Goal: Task Accomplishment & Management: Manage account settings

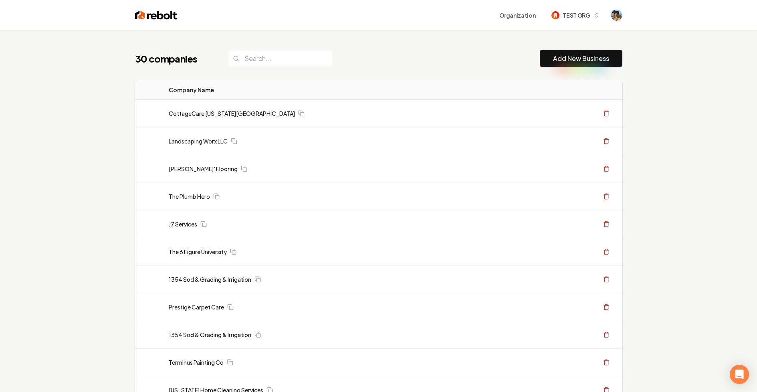
click at [163, 10] on img at bounding box center [156, 15] width 42 height 11
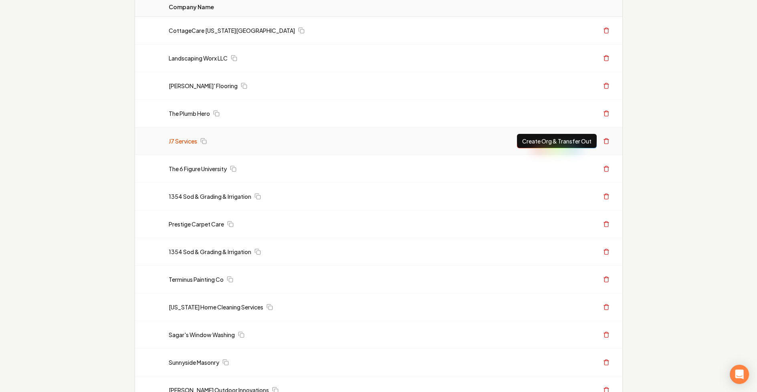
scroll to position [82, 0]
click at [182, 143] on link "J7 Services" at bounding box center [183, 142] width 28 height 8
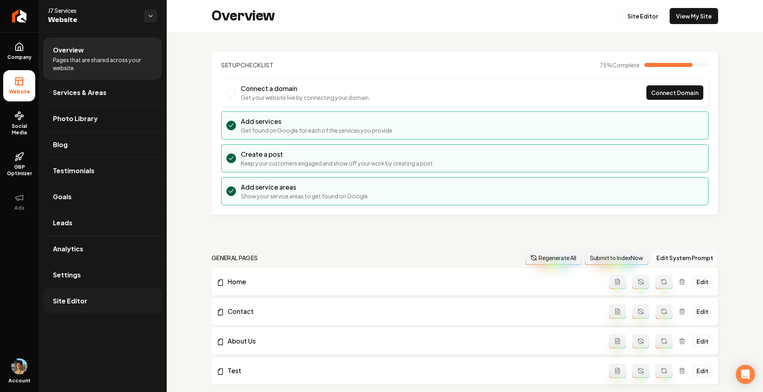
click at [76, 300] on span "Site Editor" at bounding box center [70, 301] width 34 height 10
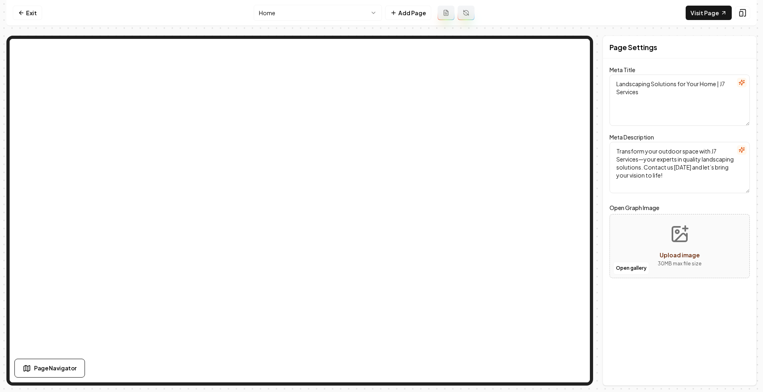
click at [647, 168] on textarea "Transform your outdoor space with J7 Services—your experts in quality landscapi…" at bounding box center [679, 167] width 140 height 51
click at [709, 178] on textarea "Transform your outdoor space with J7 Services—your experts in quality landscapi…" at bounding box center [679, 167] width 140 height 51
type textarea "Transform your outdoor space with J7 Services—your experts in quality landscapi…"
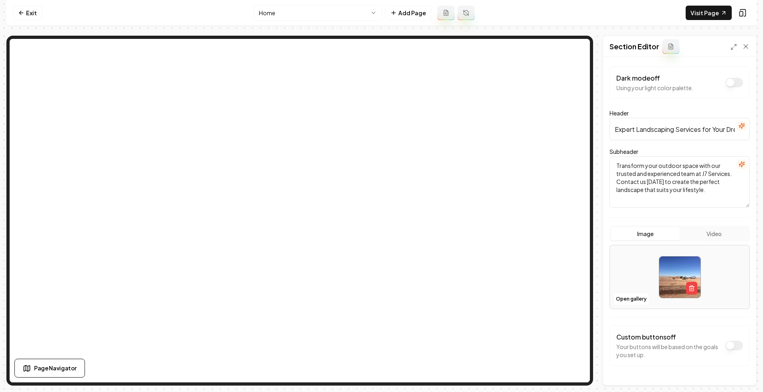
click at [651, 167] on textarea "Transform your outdoor space with our trusted and experienced team at J7 Servic…" at bounding box center [679, 181] width 140 height 51
click at [732, 189] on textarea "Transform your outdoor space with our trusted and experienced team at J7 Servic…" at bounding box center [679, 181] width 140 height 51
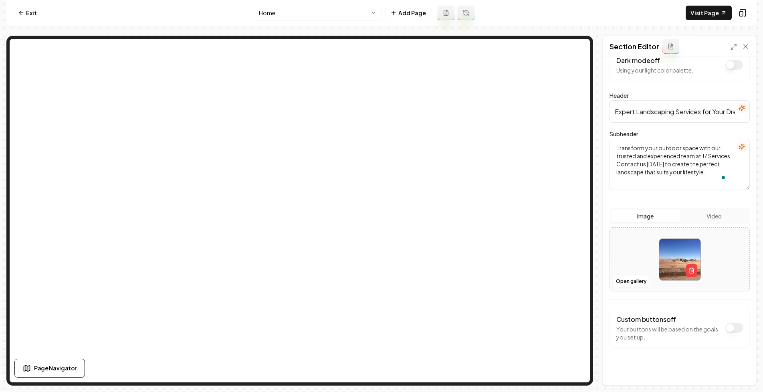
scroll to position [22, 0]
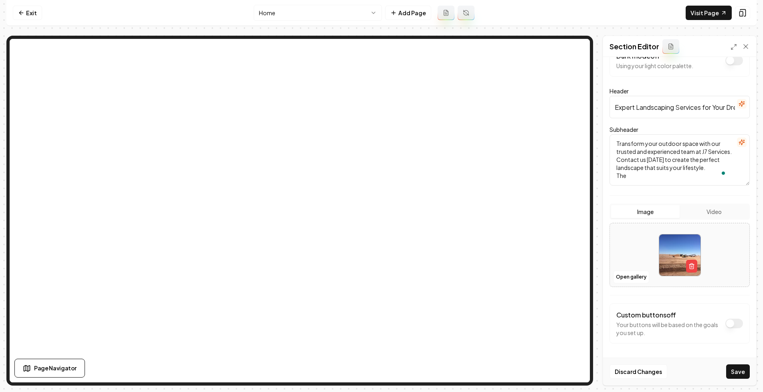
type textarea "Transform your outdoor space with our trusted and experienced team at J7 Servic…"
click at [522, 20] on nav "Exit Home Add Page Visit Page" at bounding box center [381, 13] width 750 height 26
click at [46, 371] on span "Page Navigator" at bounding box center [55, 368] width 42 height 8
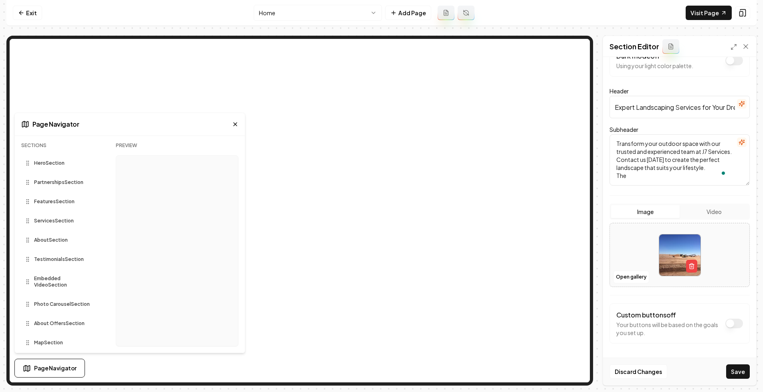
click at [236, 128] on div "Page Navigator" at bounding box center [130, 124] width 230 height 23
click at [236, 124] on icon at bounding box center [235, 124] width 6 height 6
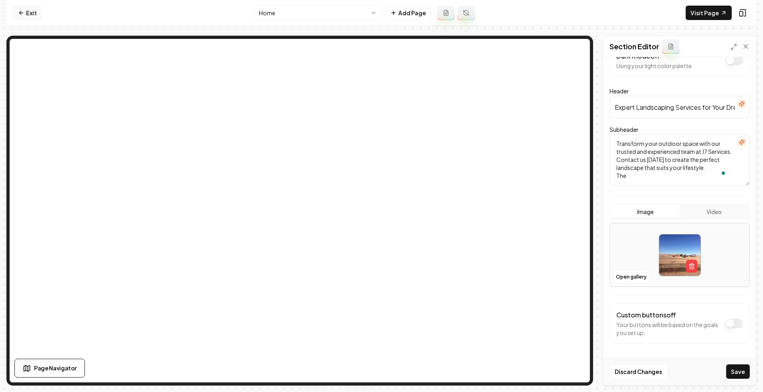
click at [29, 9] on link "Exit" at bounding box center [27, 13] width 29 height 14
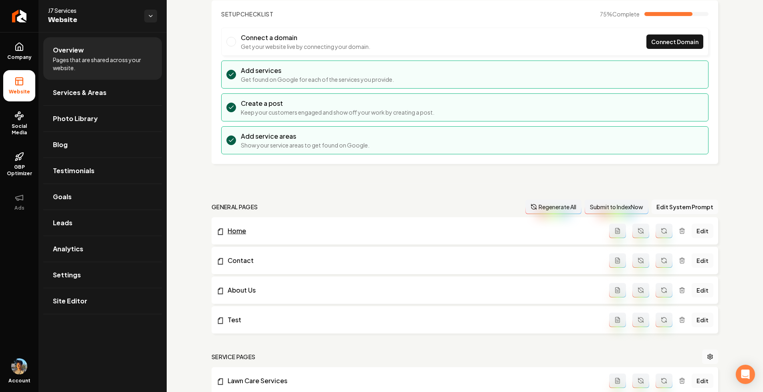
scroll to position [69, 0]
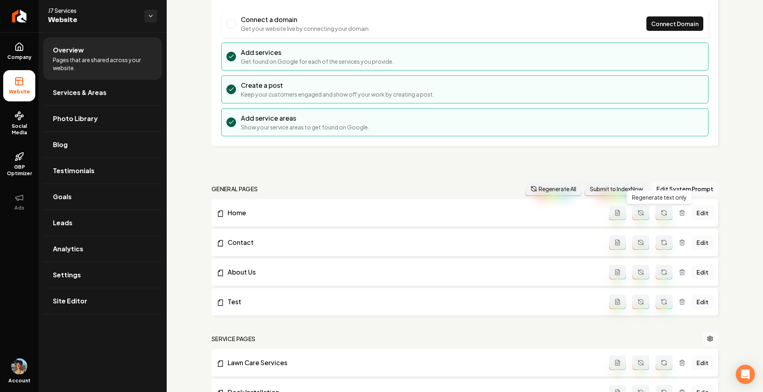
click at [661, 212] on icon "Main content area" at bounding box center [664, 213] width 6 height 6
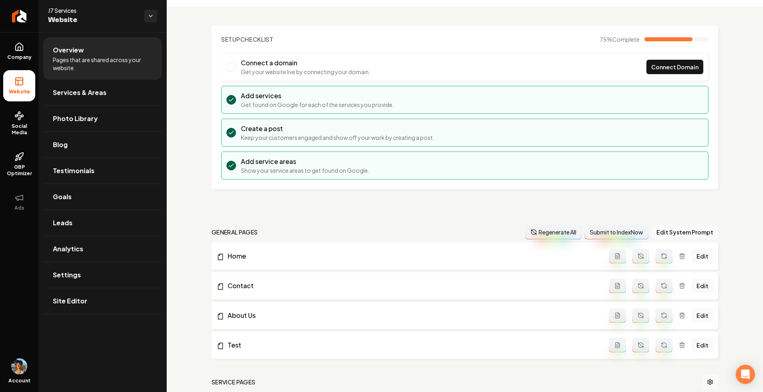
scroll to position [0, 0]
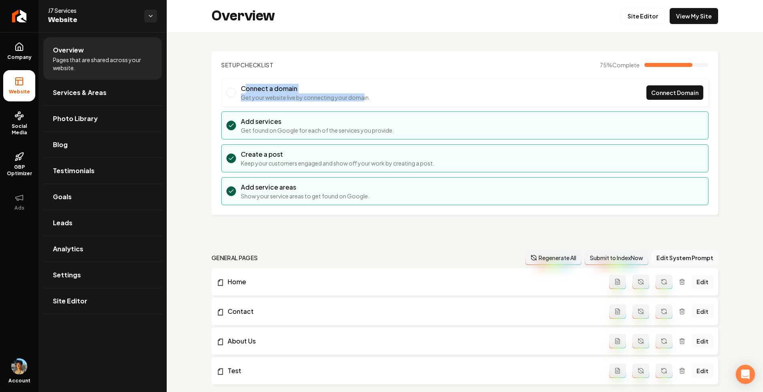
drag, startPoint x: 246, startPoint y: 89, endPoint x: 365, endPoint y: 97, distance: 120.0
click at [365, 97] on div "Connect a domain Get your website live by connecting your domain." at bounding box center [305, 93] width 129 height 18
click at [637, 16] on link "Site Editor" at bounding box center [643, 16] width 44 height 16
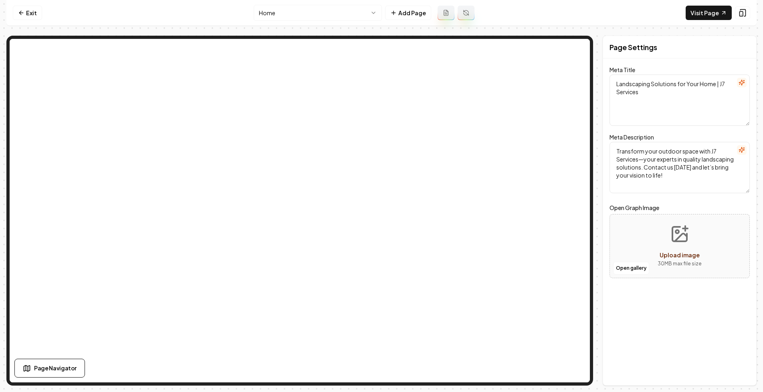
type textarea "Landscaping Experts for Your Perfect Yard | J7 Services"
type textarea "Transform your outdoor space with expert landscaping services from J7 Services.…"
